Goal: Transaction & Acquisition: Purchase product/service

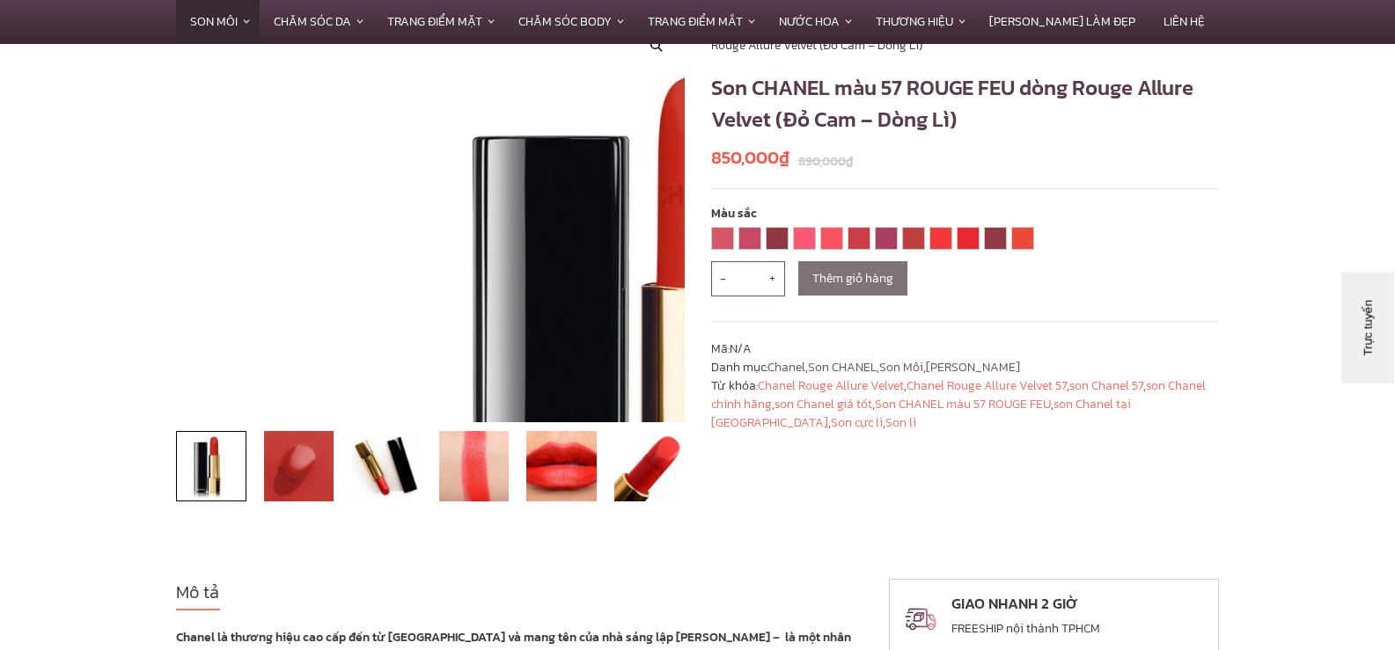
scroll to position [88, 0]
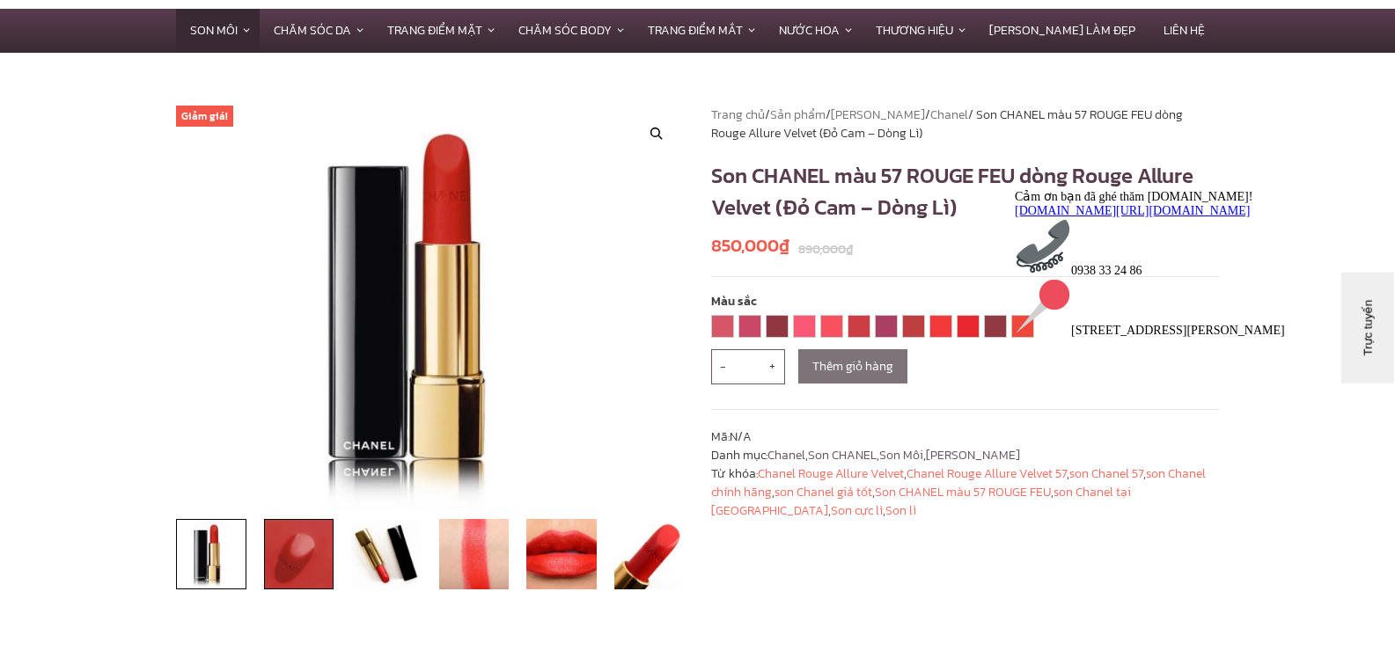
click at [295, 559] on img at bounding box center [299, 554] width 70 height 70
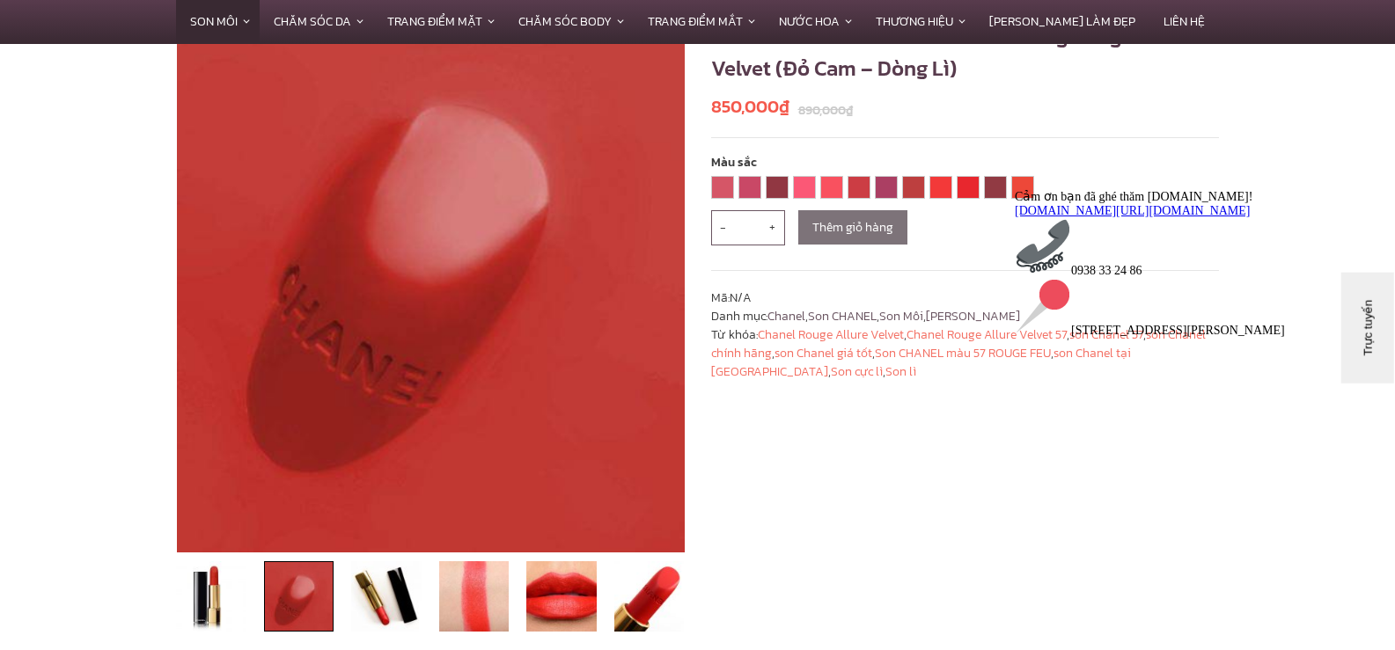
scroll to position [440, 0]
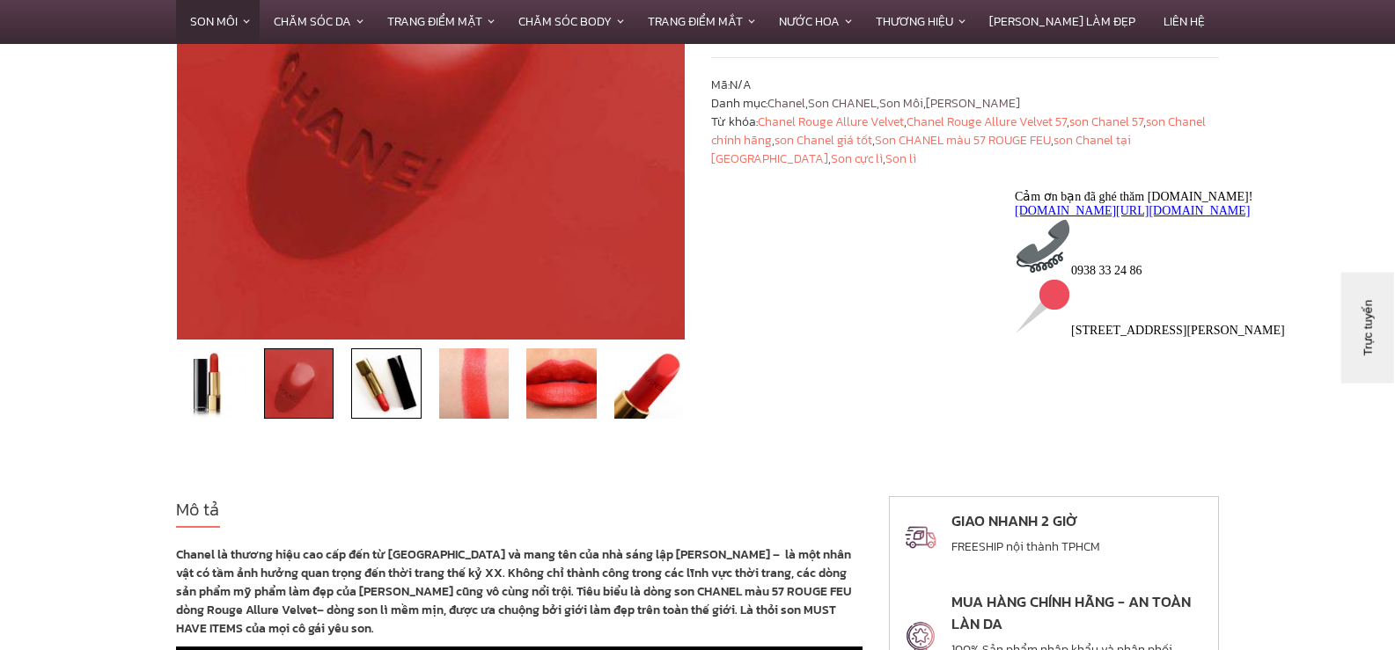
click at [399, 375] on img at bounding box center [386, 383] width 70 height 70
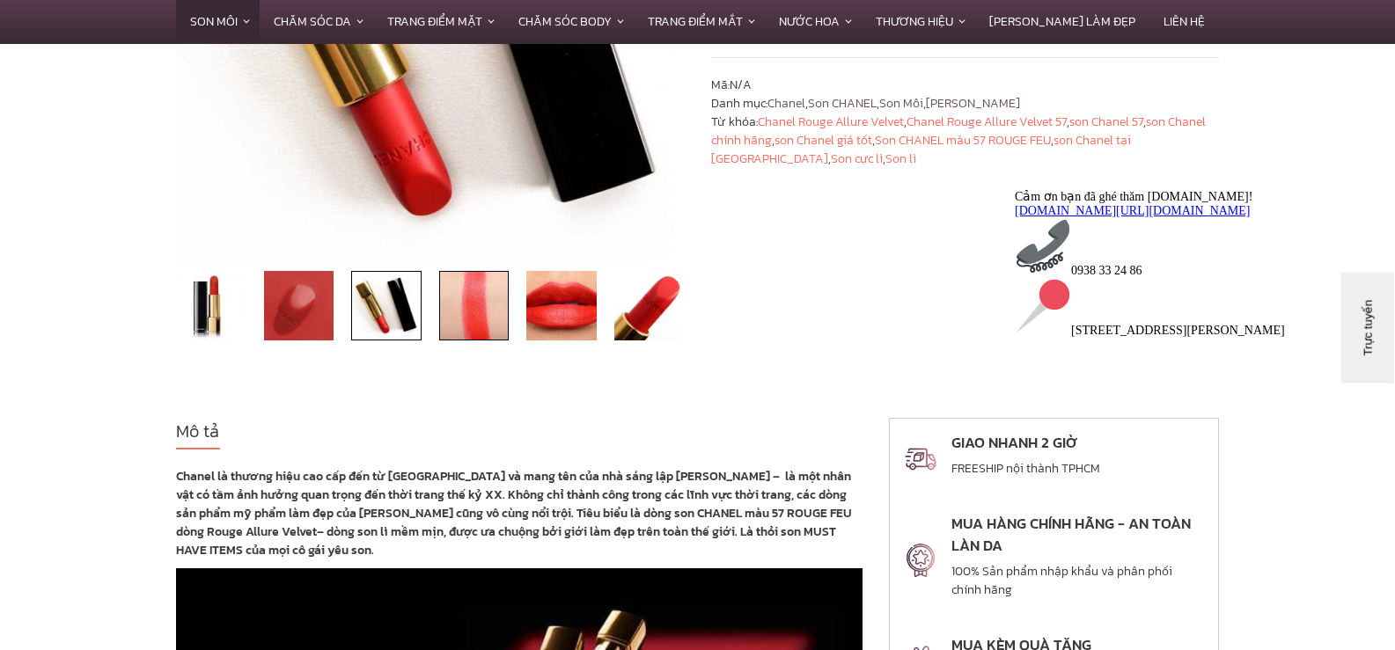
click at [476, 310] on img at bounding box center [474, 306] width 70 height 70
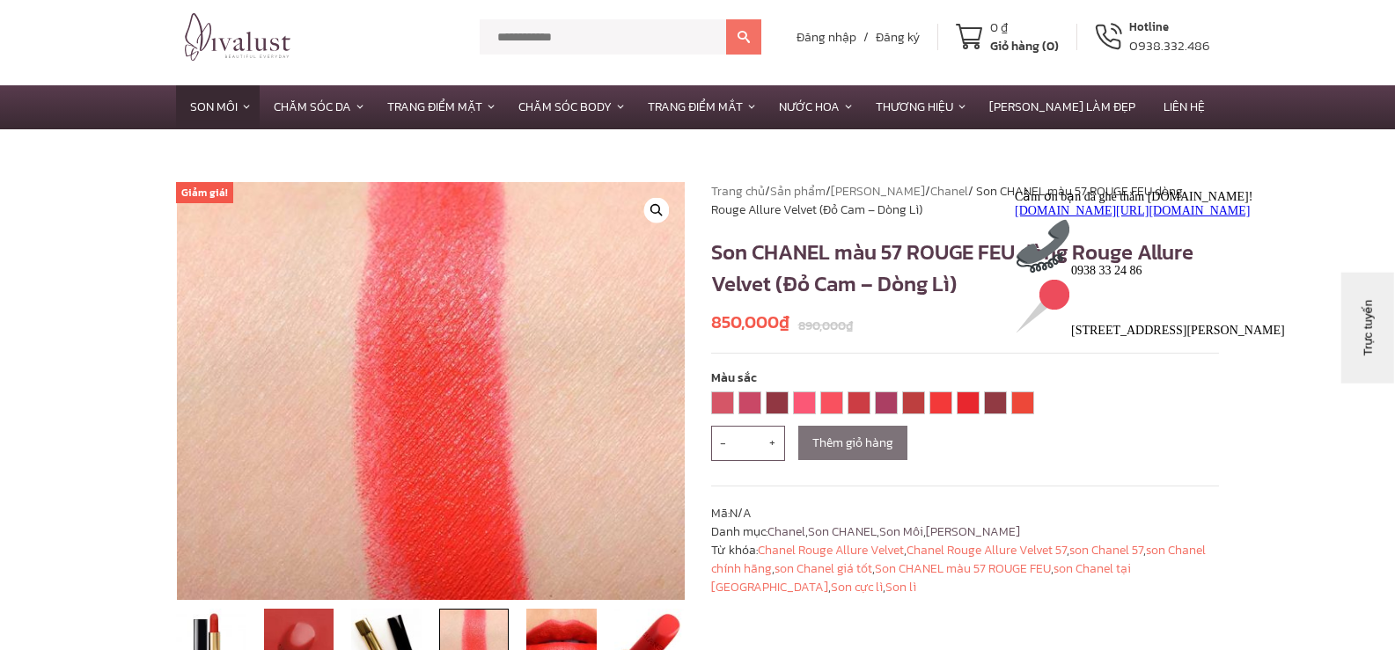
scroll to position [0, 0]
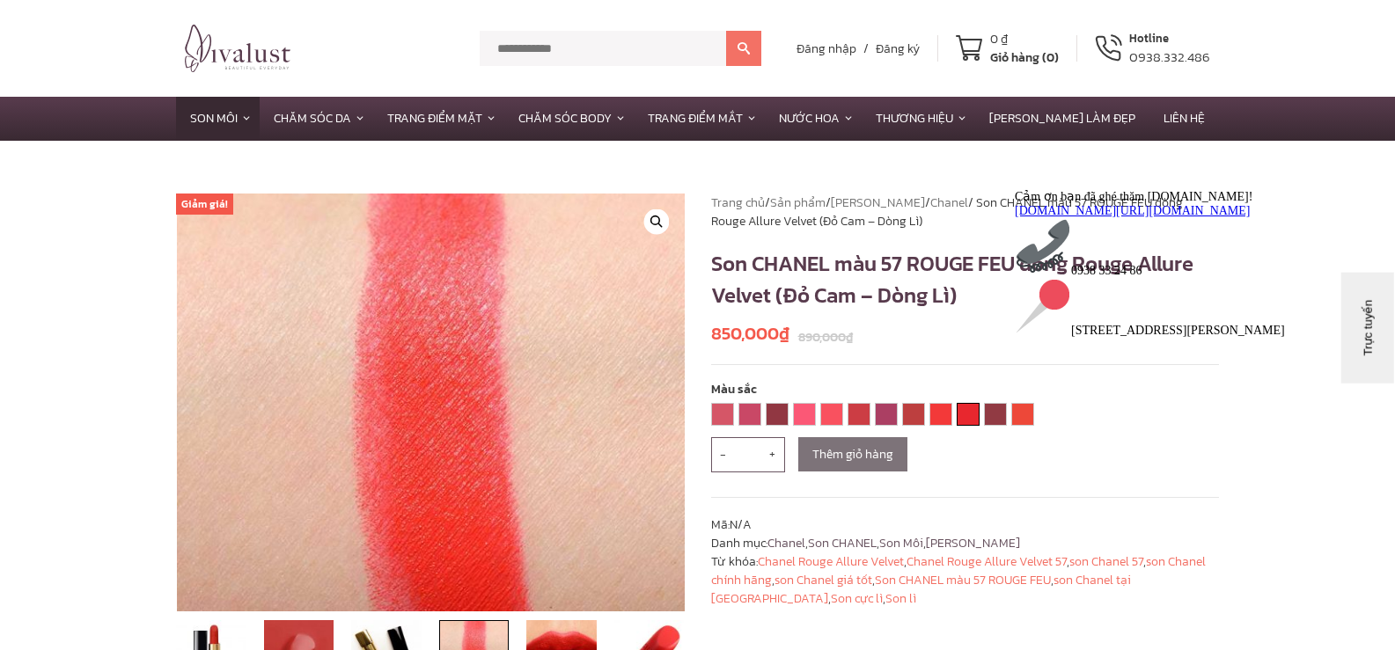
click at [967, 418] on link "60 ROUGE TROUBLANT" at bounding box center [967, 414] width 21 height 21
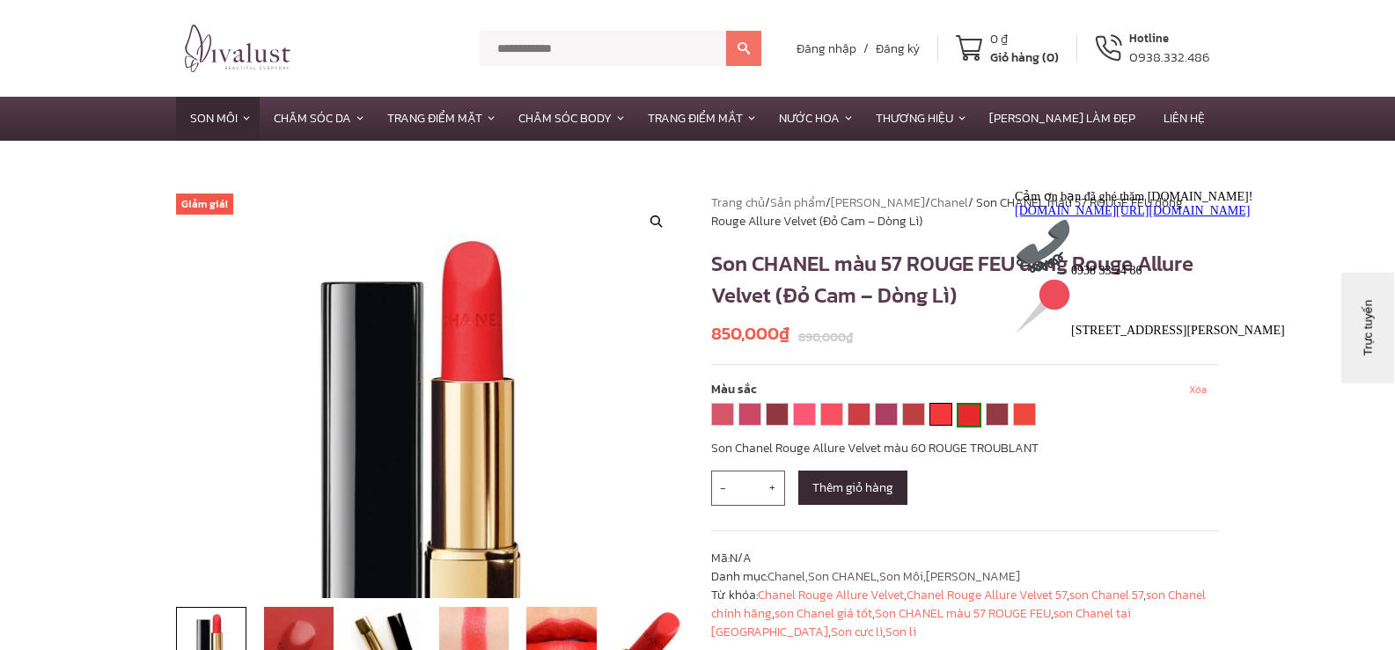
click at [941, 417] on link "57 ROUGE FEU" at bounding box center [940, 414] width 21 height 21
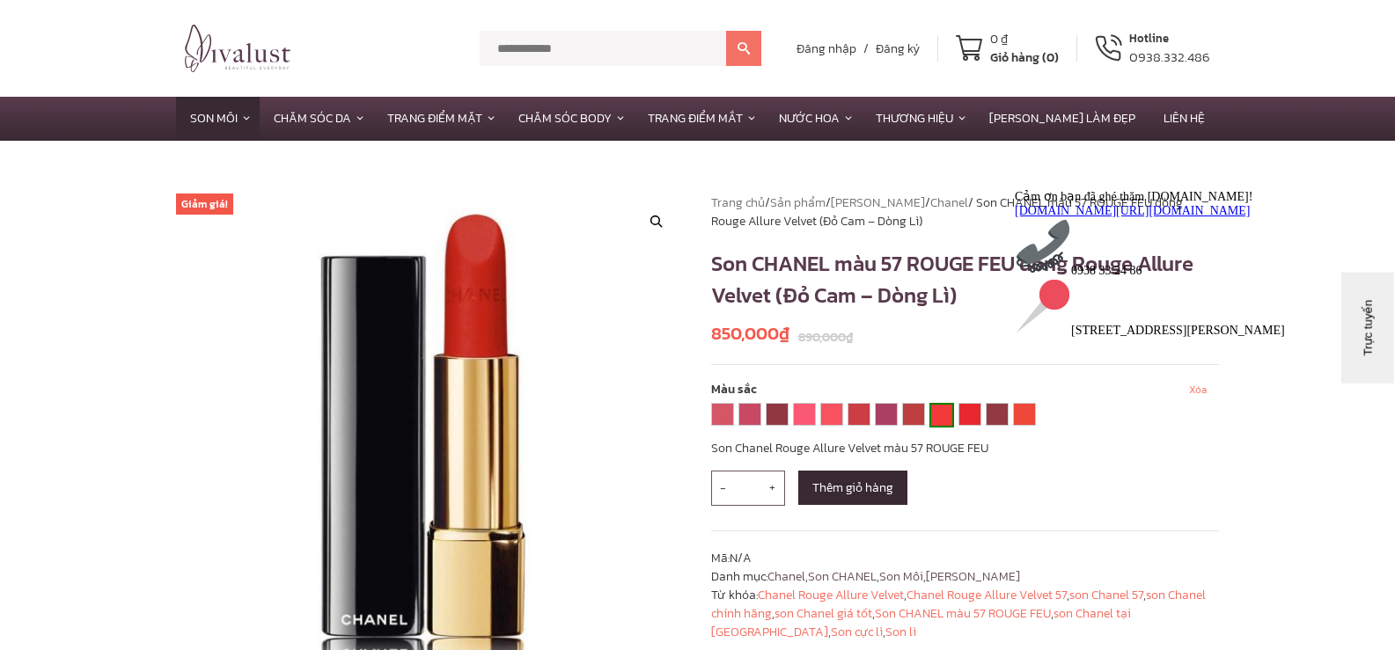
click at [1028, 337] on div "Cảm ơn bạn đã ghé thăm [DOMAIN_NAME]! [DOMAIN_NAME][URL][DOMAIN_NAME] 0938 33 2…" at bounding box center [1172, 262] width 317 height 149
click at [1023, 337] on div "Cảm ơn bạn đã ghé thăm [DOMAIN_NAME]! [DOMAIN_NAME][URL][DOMAIN_NAME] 0938 33 2…" at bounding box center [1172, 262] width 317 height 149
click at [999, 415] on link "63 NIGHTFALL" at bounding box center [996, 414] width 21 height 21
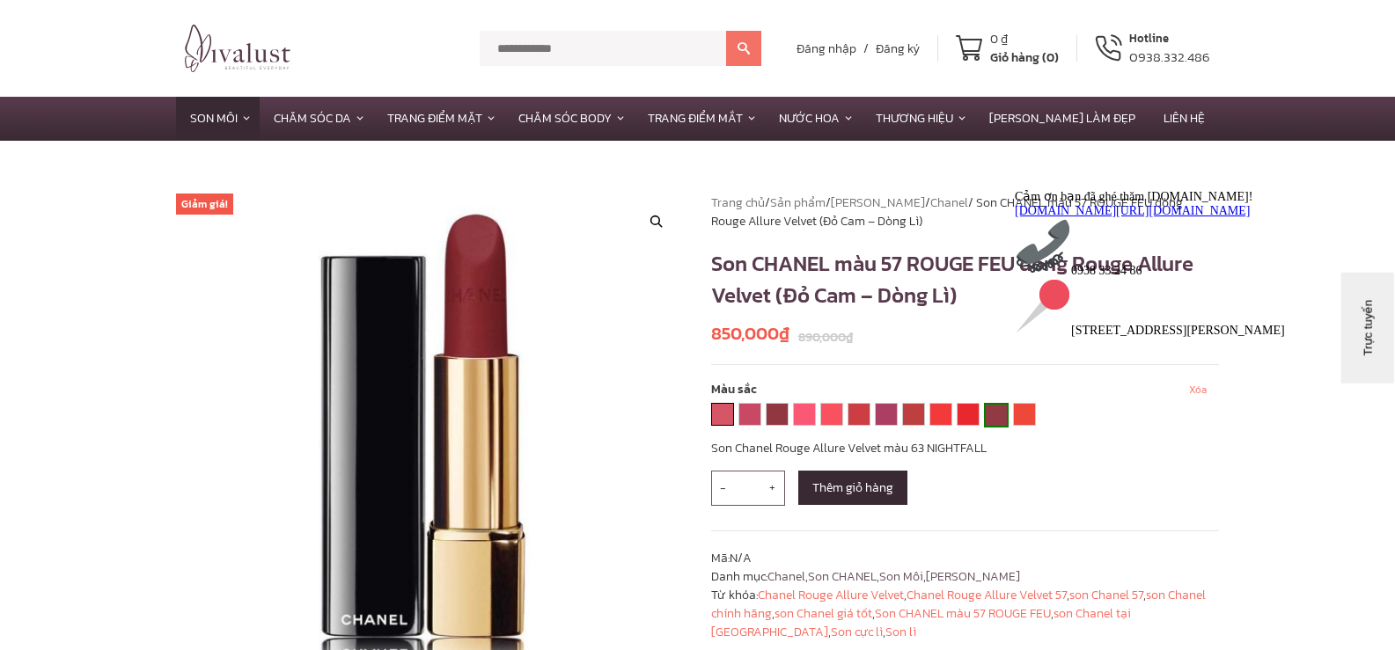
click at [719, 420] on link "34 LA RAFFINÉE" at bounding box center [722, 414] width 21 height 21
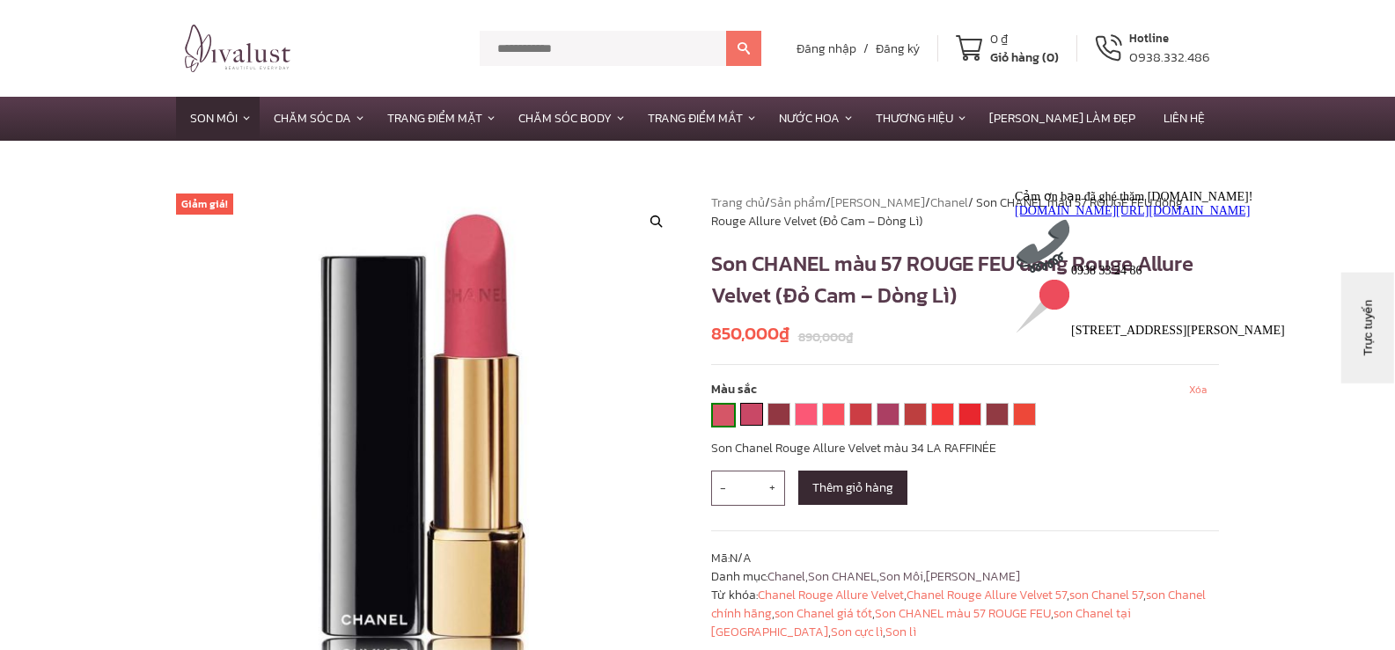
click at [753, 414] on link "37 L'EXUBERANTE" at bounding box center [751, 414] width 21 height 21
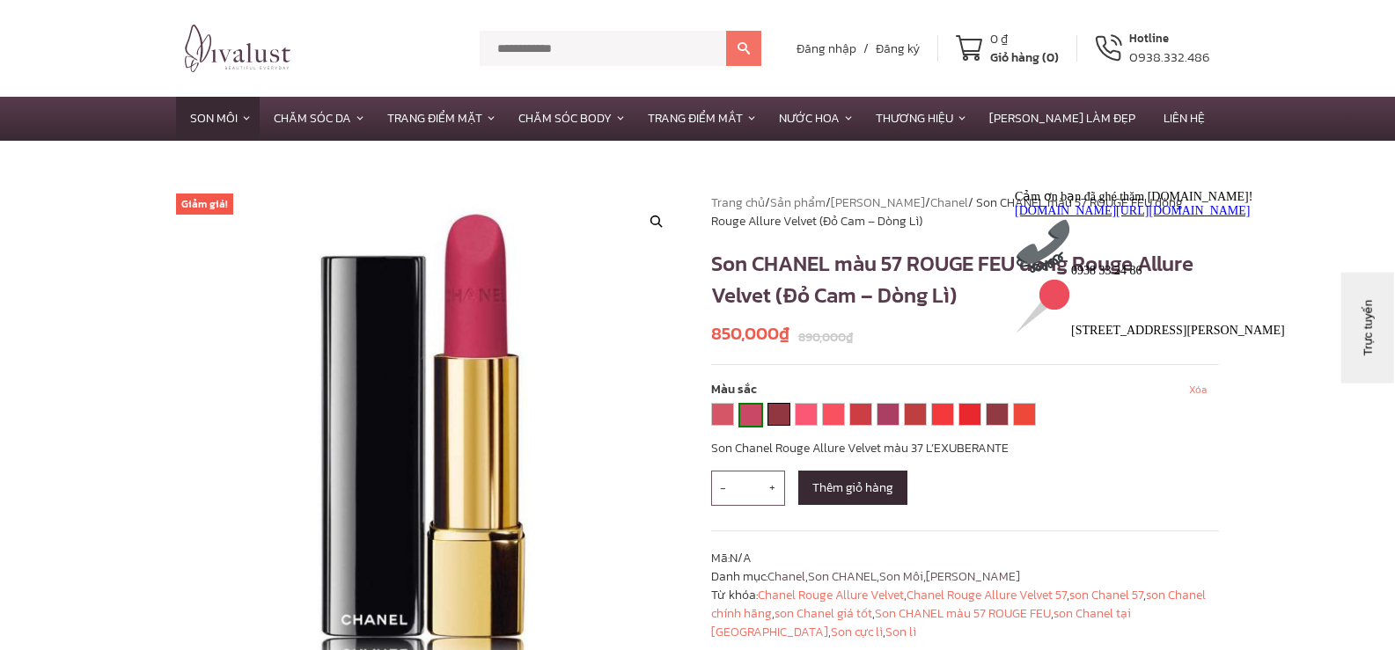
click at [787, 418] on link "38 LA FASCINANTE" at bounding box center [778, 414] width 21 height 21
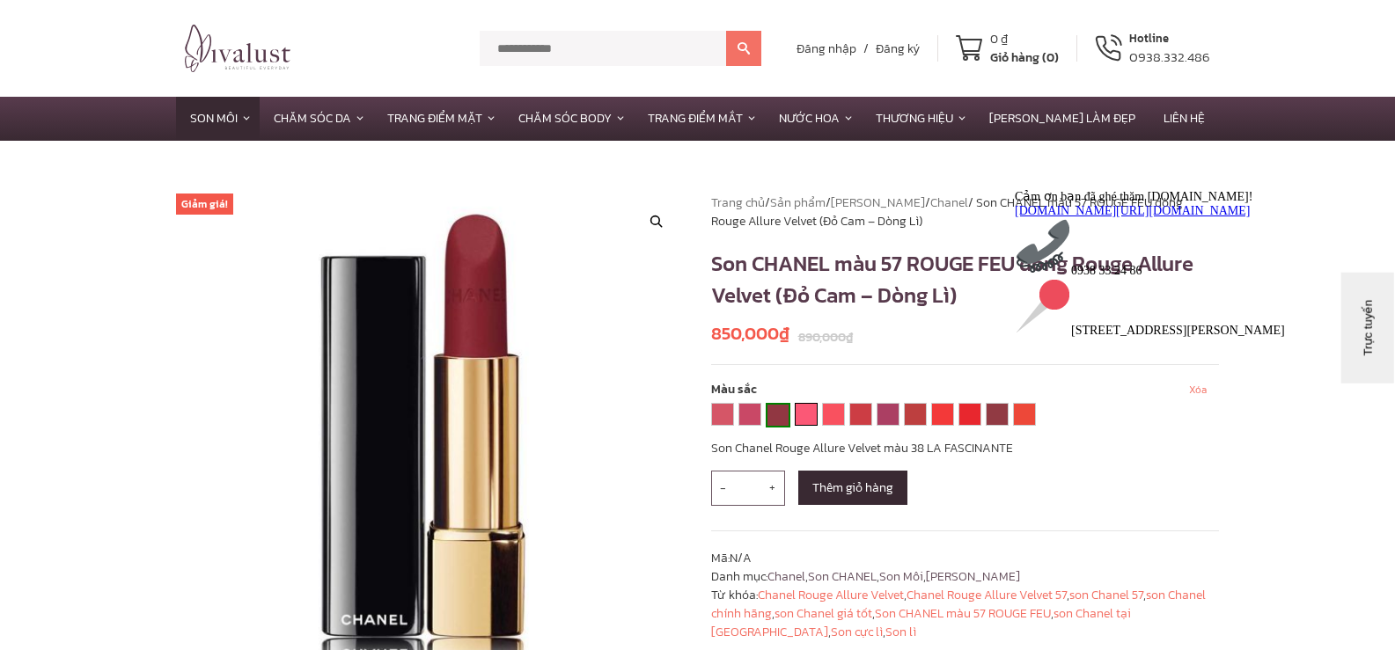
click at [810, 414] on link "42 L'ECLATANTE" at bounding box center [805, 414] width 21 height 21
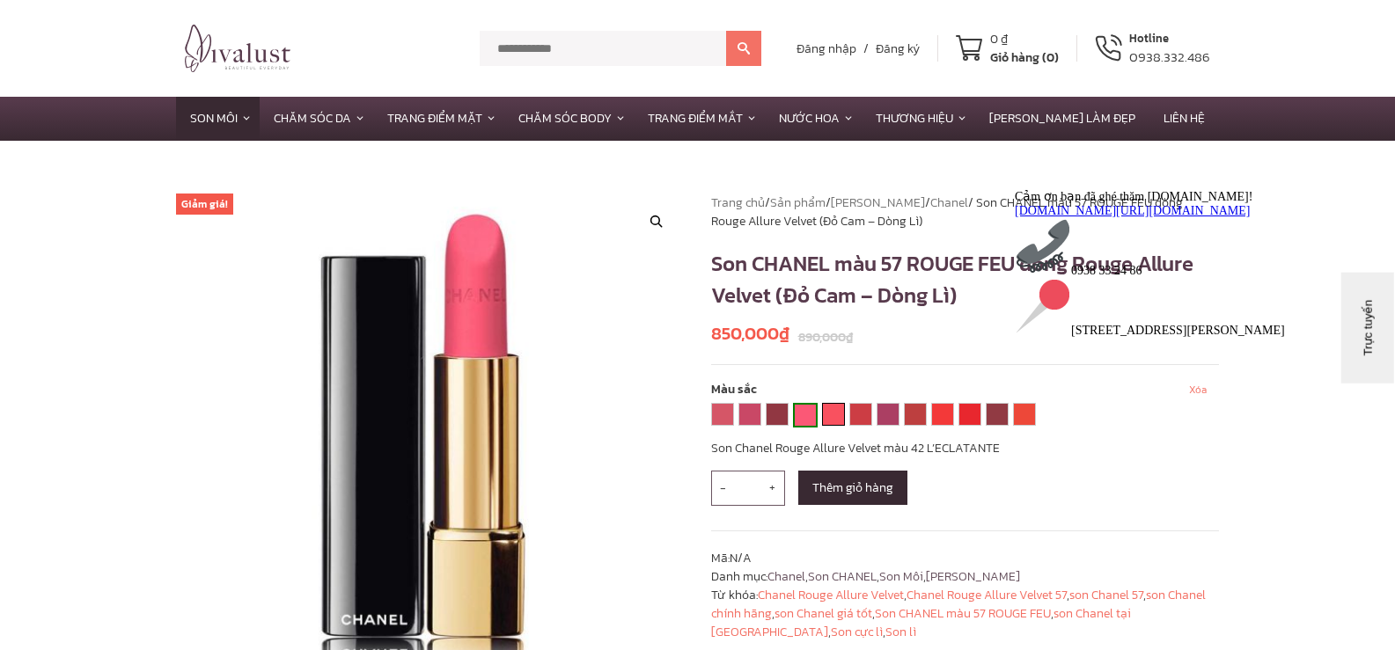
click at [830, 420] on link "43 LA FAVORITE" at bounding box center [833, 414] width 21 height 21
click at [862, 420] on link "46 LA MALICIEUSE" at bounding box center [860, 414] width 21 height 21
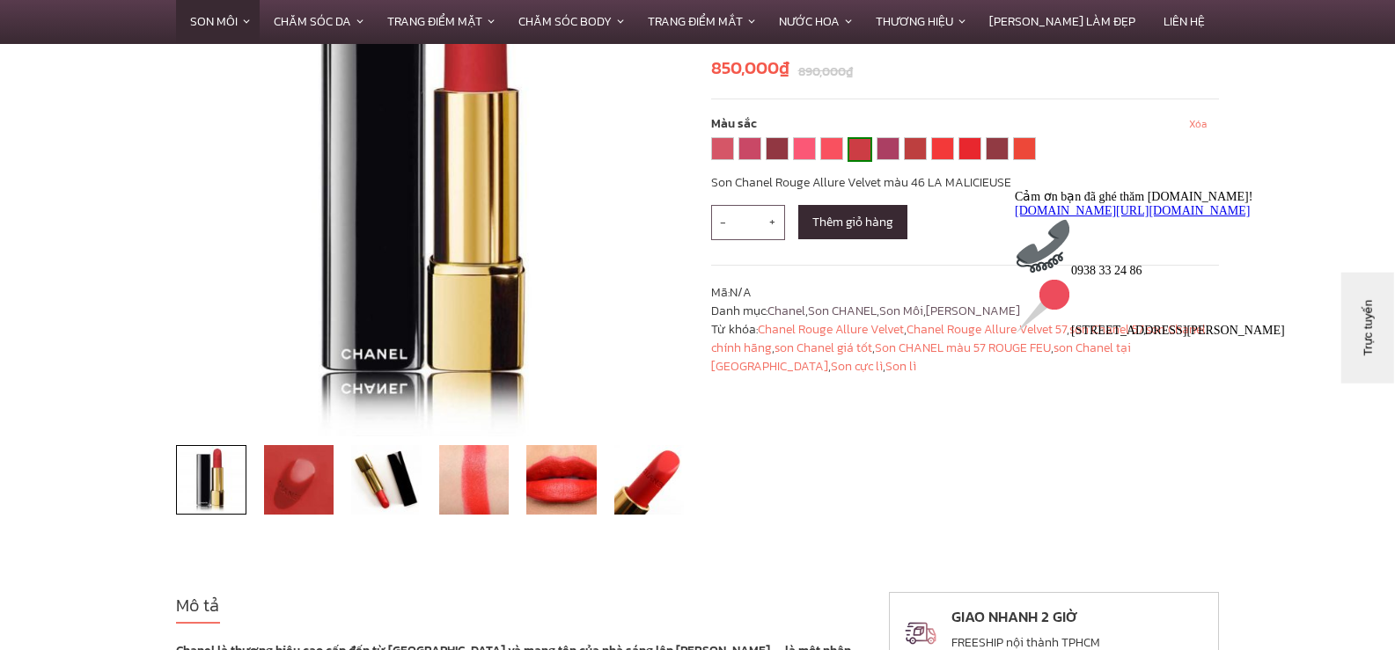
scroll to position [88, 0]
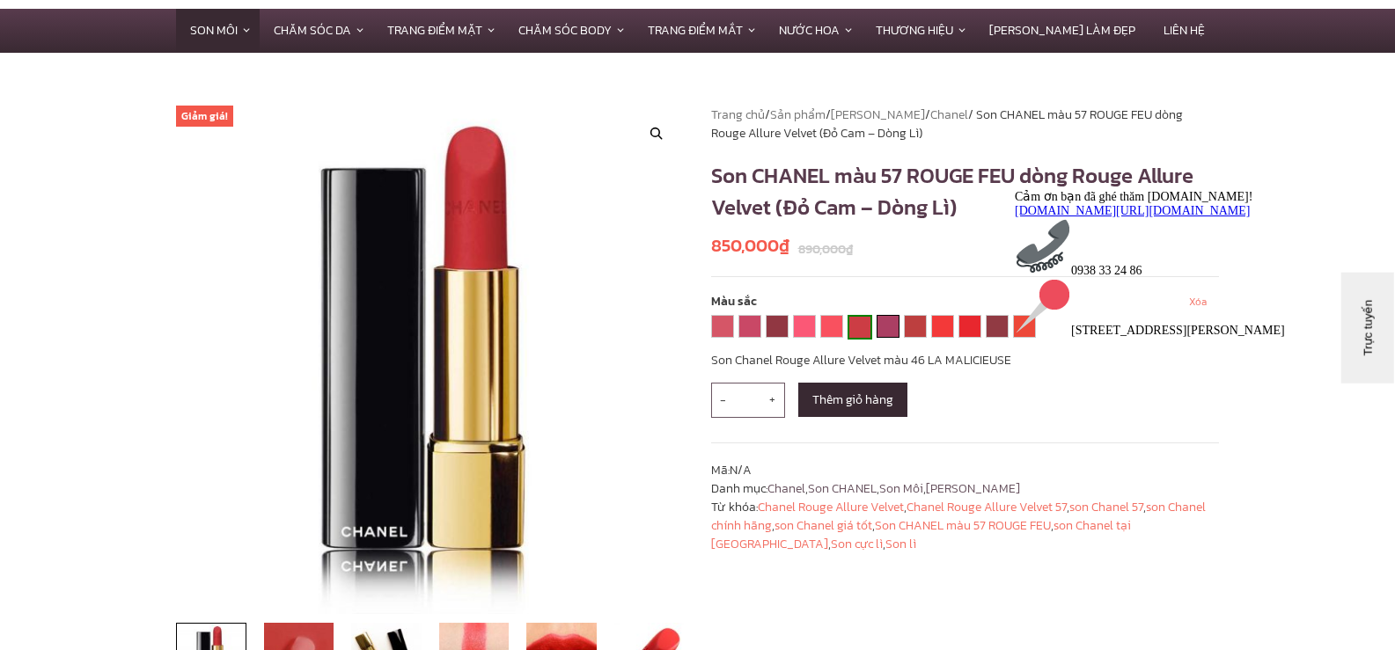
click at [882, 330] on link "50 LA ROMANESQUE GENUINE" at bounding box center [887, 326] width 21 height 21
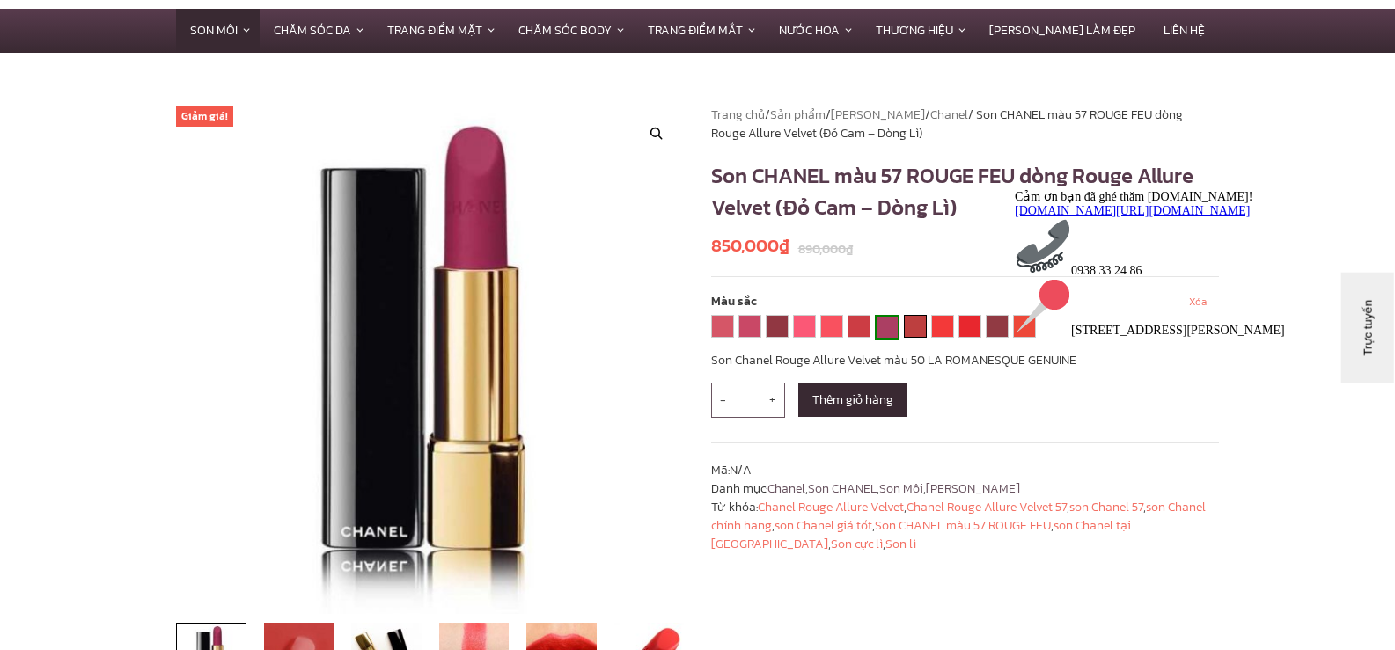
click at [912, 330] on link "56 ROUGE CHARNEL" at bounding box center [914, 326] width 21 height 21
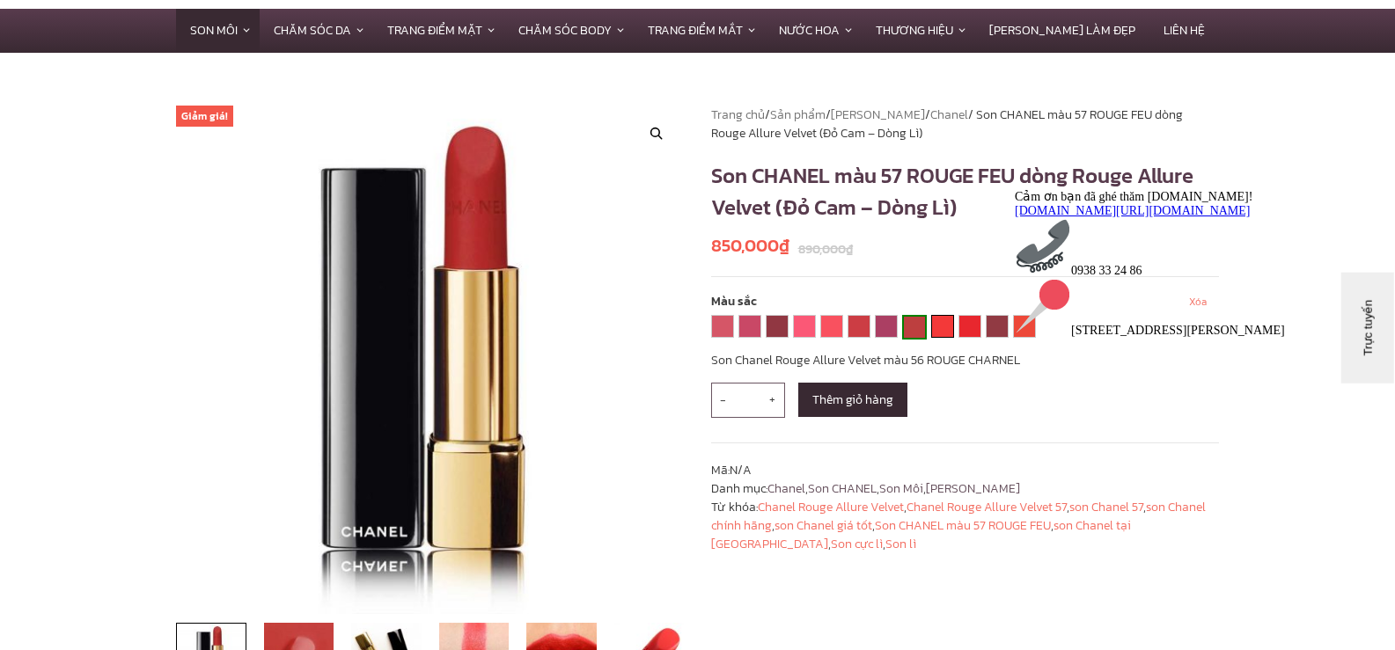
click at [940, 329] on link "57 ROUGE FEU" at bounding box center [942, 326] width 21 height 21
click at [966, 333] on link "60 ROUGE TROUBLANT" at bounding box center [969, 326] width 21 height 21
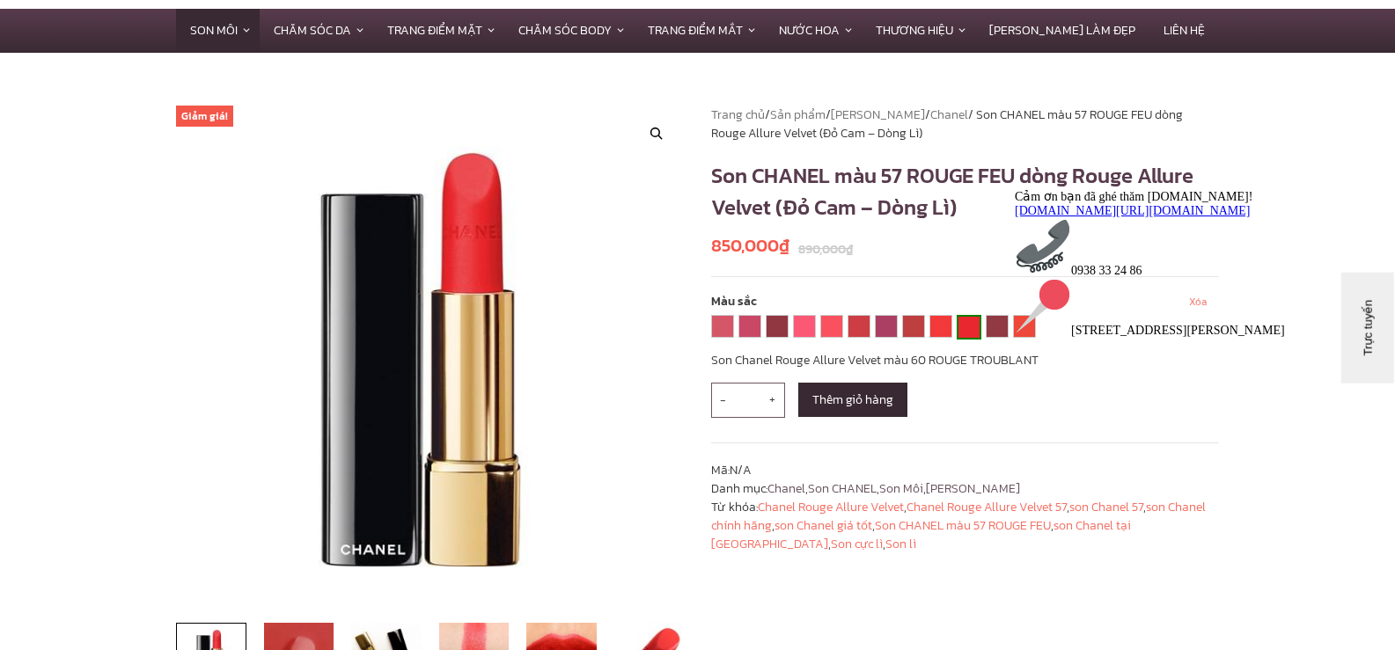
drag, startPoint x: 1395, startPoint y: 416, endPoint x: 2726, endPoint y: 710, distance: 1362.4
click at [1394, 416] on div "Trực tuyến" at bounding box center [1392, 412] width 84 height 13
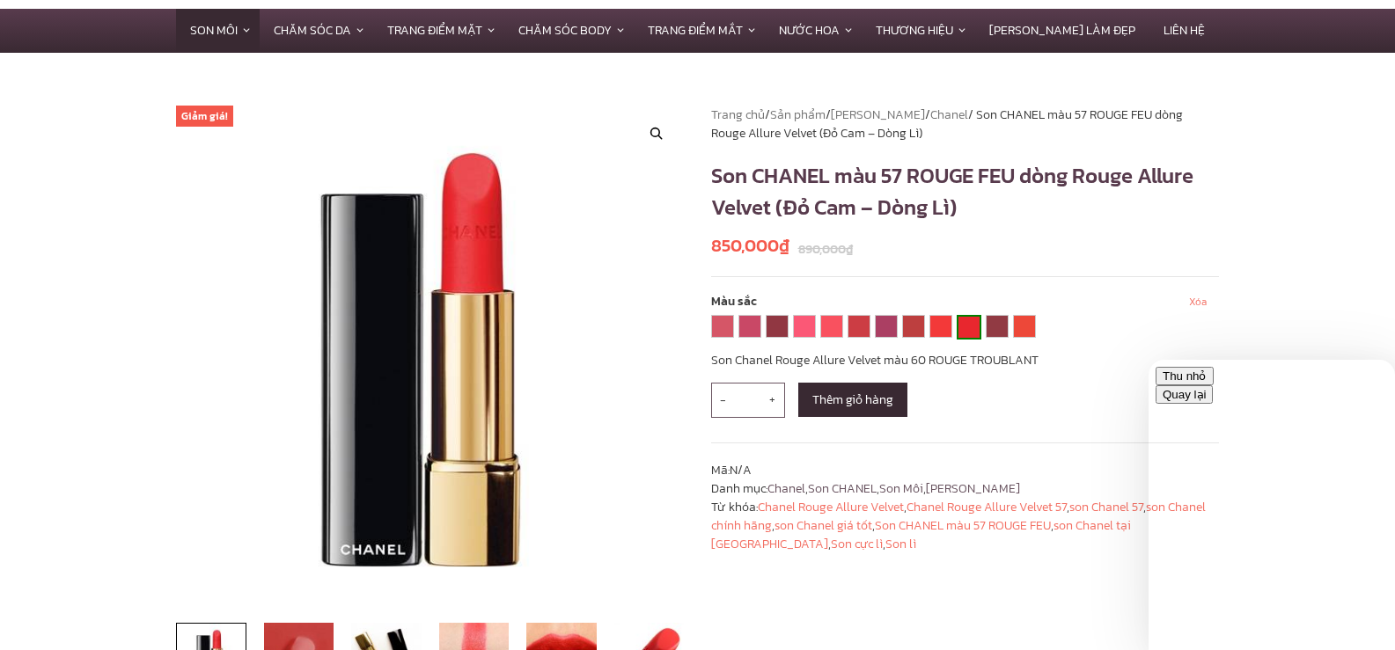
click at [975, 333] on link "60 ROUGE TROUBLANT" at bounding box center [968, 327] width 21 height 21
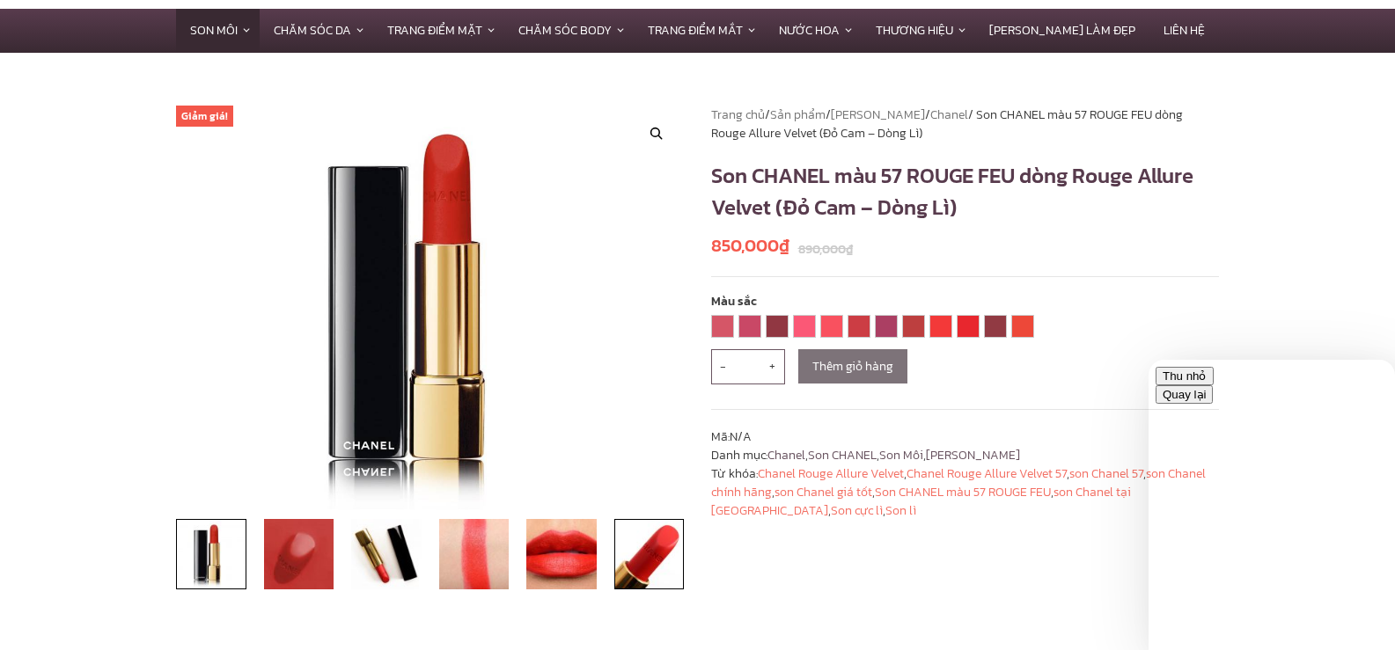
click at [642, 563] on img at bounding box center [649, 554] width 70 height 70
